Goal: Transaction & Acquisition: Purchase product/service

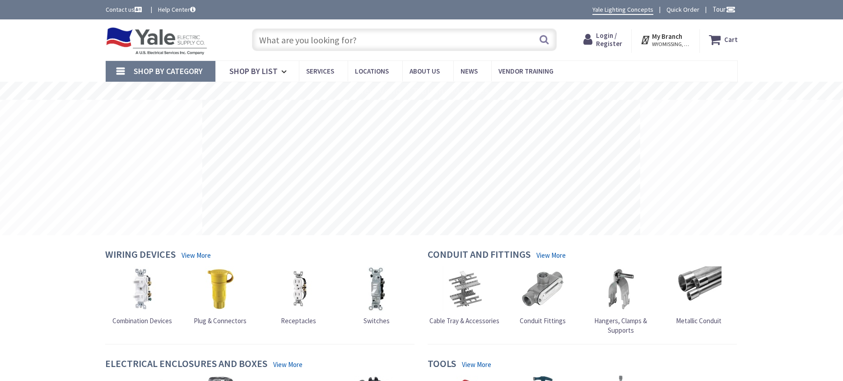
click at [281, 42] on input "text" at bounding box center [404, 39] width 305 height 23
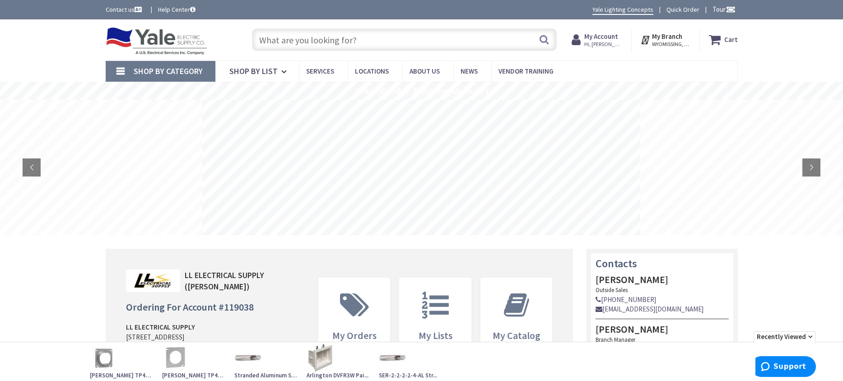
paste input "LUT AYFSQ-F-IV SPD CONTROL"
type input "LUT AYFSQ-F-IV SPD CONTROL"
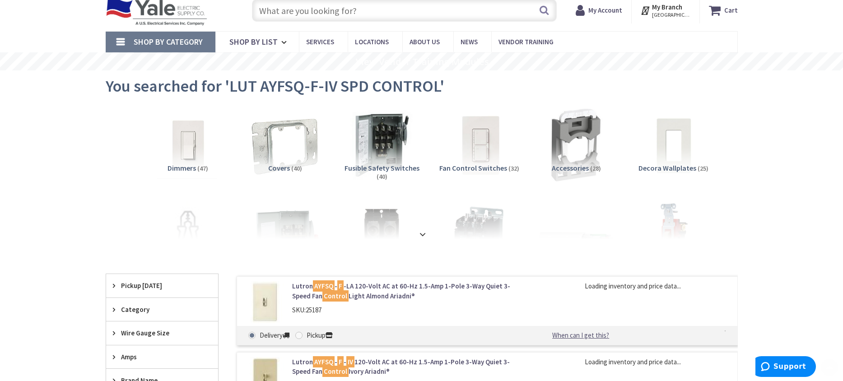
scroll to position [90, 0]
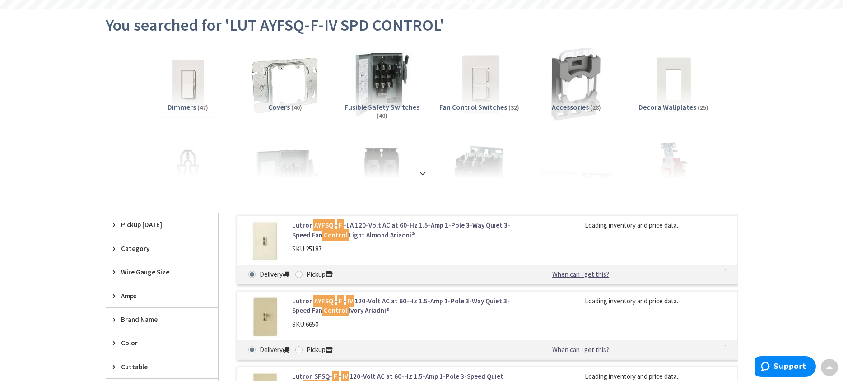
click at [375, 225] on link "Lutron AYFSQ - F -LA 120-Volt AC at 60-Hz 1.5-Amp 1-Pole 3-Way Quiet 3-Speed Fa…" at bounding box center [407, 229] width 230 height 19
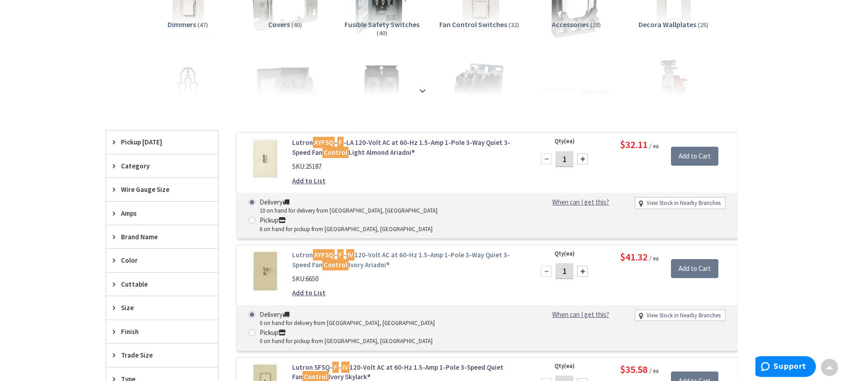
scroll to position [181, 0]
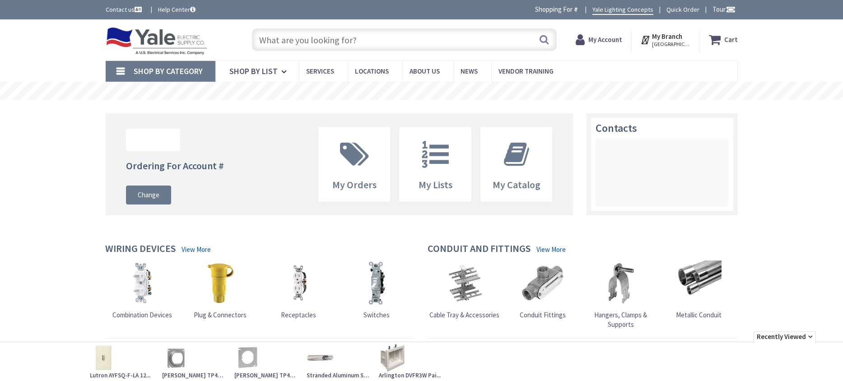
click at [295, 37] on input "text" at bounding box center [404, 39] width 305 height 23
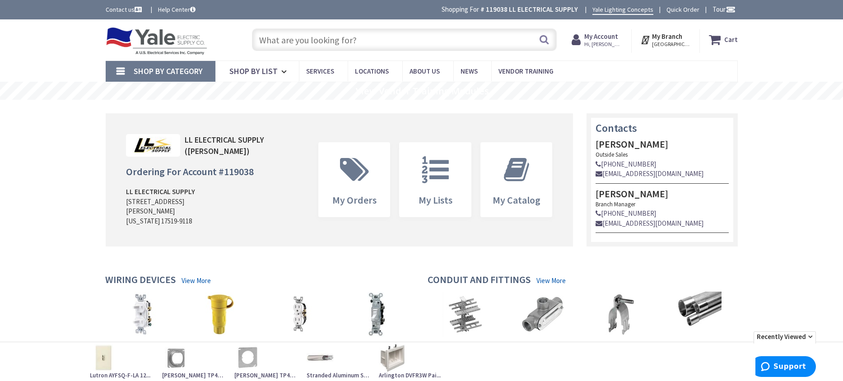
click at [291, 38] on input "text" at bounding box center [404, 39] width 305 height 23
paste input "CRS TP301 4" X 1/2" PAN BOX FAN SUPPORT (20)"
type input "CRS TP301 4" X 1/2" PAN BOX FAN SUPPORT (20)"
click at [547, 37] on button "Search" at bounding box center [544, 39] width 12 height 20
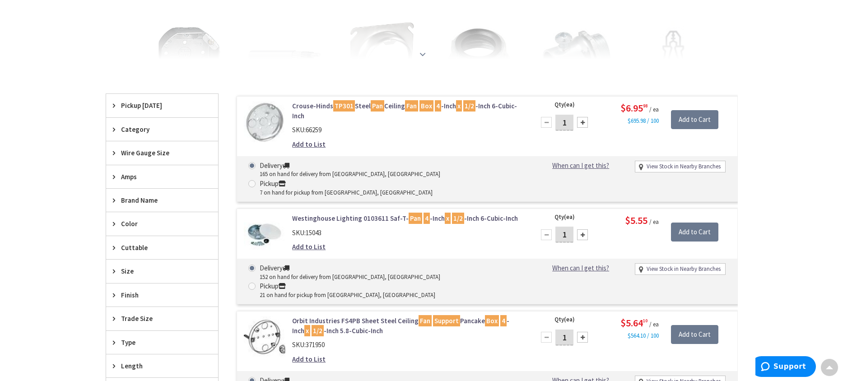
scroll to position [226, 0]
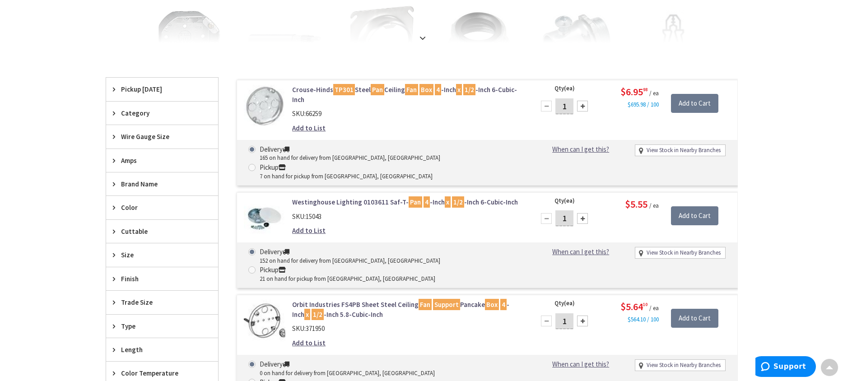
click at [383, 197] on link "Westinghouse Lighting 0103611 Saf-T- Pan 4 -Inch x 1/2 -Inch 6-Cubic-Inch" at bounding box center [407, 201] width 230 height 9
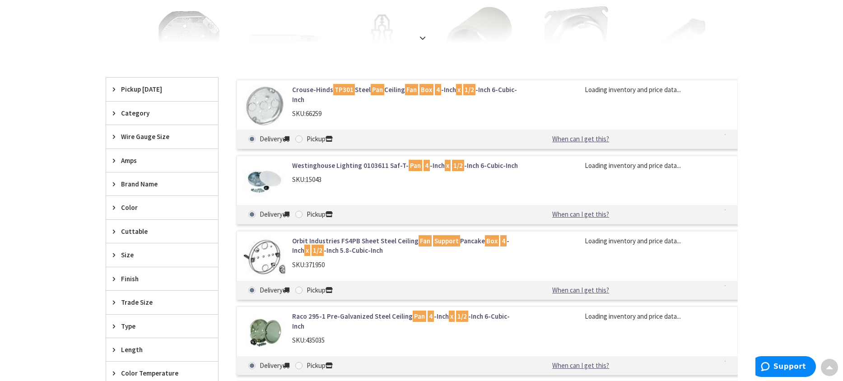
click at [379, 92] on mark "Pan" at bounding box center [378, 89] width 14 height 11
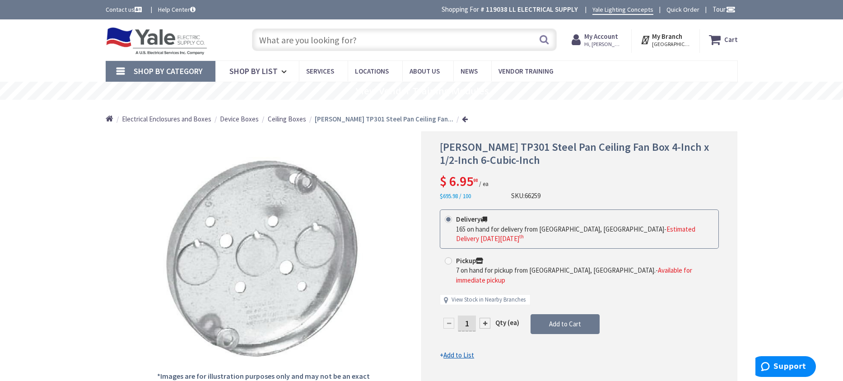
click at [271, 39] on input "text" at bounding box center [404, 39] width 305 height 23
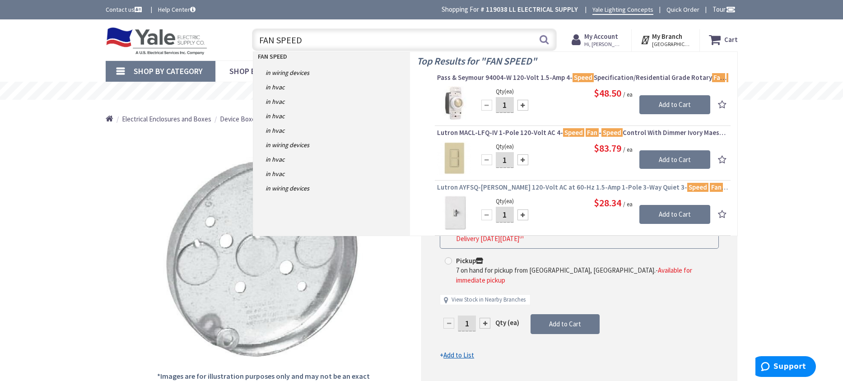
type input "FAN SPEED"
click at [506, 188] on span "Lutron AYFSQ-[PERSON_NAME] 120-Volt AC at 60-Hz 1.5-Amp 1-Pole 3-Way Quiet 3- S…" at bounding box center [582, 187] width 291 height 9
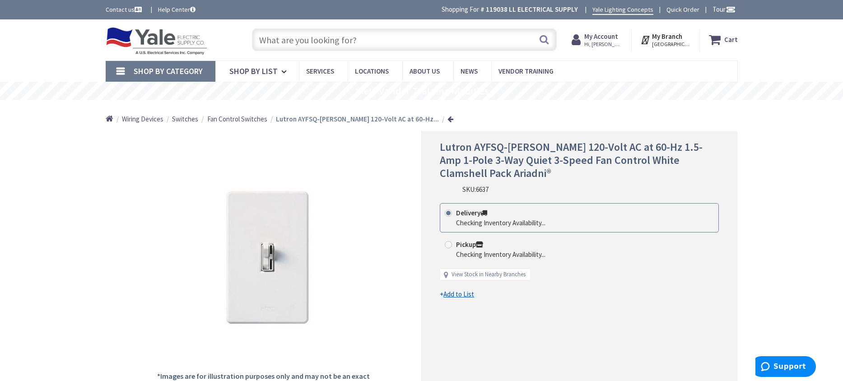
click at [240, 120] on span "Fan Control Switches" at bounding box center [237, 119] width 60 height 9
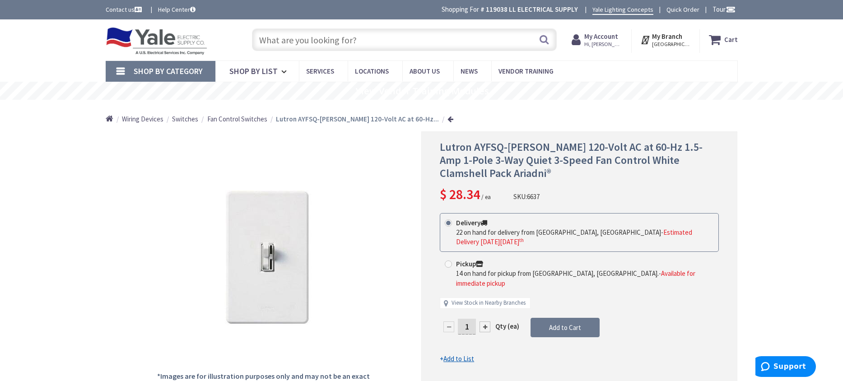
click at [240, 118] on span "Fan Control Switches" at bounding box center [237, 119] width 60 height 9
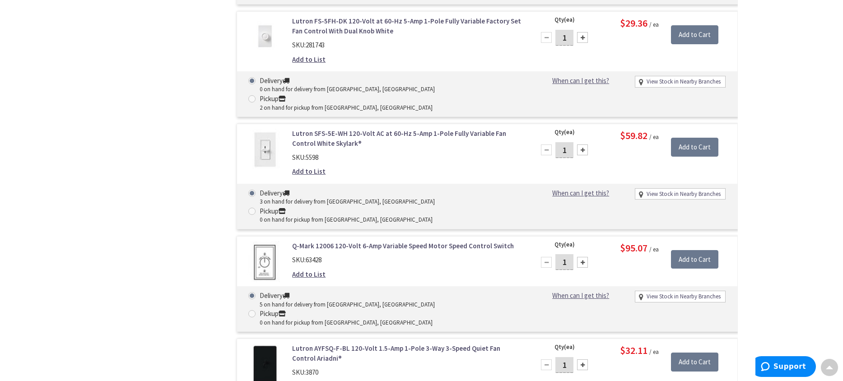
scroll to position [1851, 0]
